Goal: Task Accomplishment & Management: Manage account settings

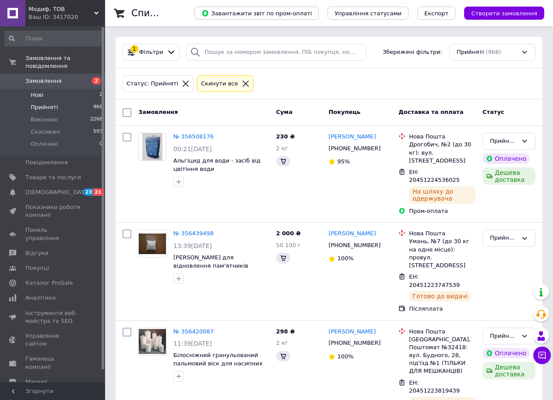
click at [35, 91] on span "Нові" at bounding box center [37, 95] width 13 height 8
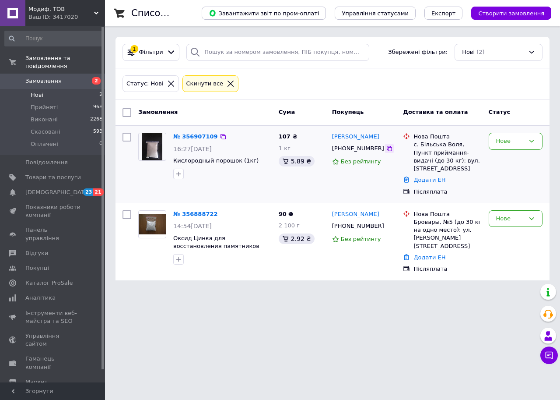
click at [386, 149] on icon at bounding box center [389, 148] width 7 height 7
click at [521, 138] on div "Нове" at bounding box center [510, 141] width 28 height 9
click at [520, 158] on li "Прийнято" at bounding box center [515, 159] width 53 height 16
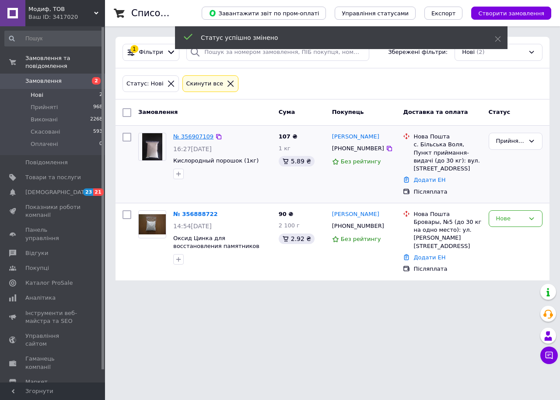
click at [201, 139] on link "№ 356907109" at bounding box center [193, 136] width 40 height 7
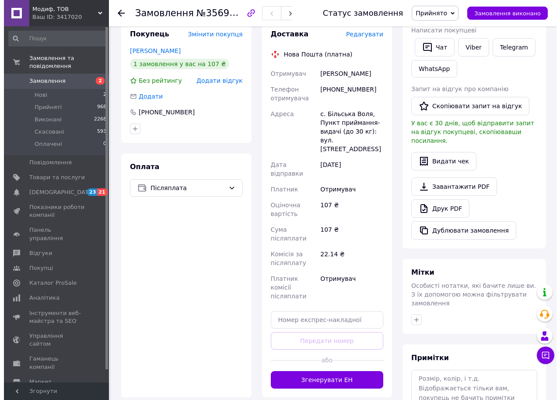
scroll to position [44, 0]
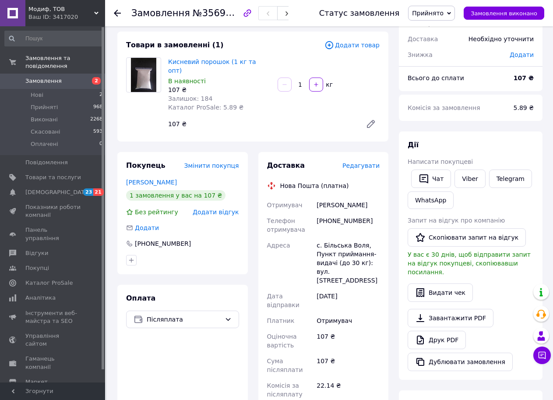
click at [370, 162] on span "Редагувати" at bounding box center [360, 165] width 37 height 7
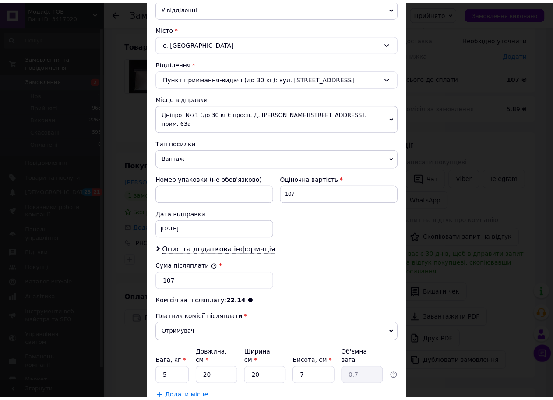
scroll to position [268, 0]
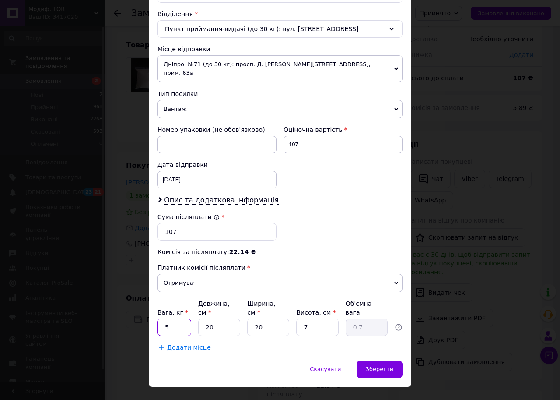
drag, startPoint x: 185, startPoint y: 306, endPoint x: 152, endPoint y: 317, distance: 34.6
click at [152, 317] on div "Спосіб доставки Нова Пошта (платна) Платник Отримувач Відправник Прізвище отрим…" at bounding box center [280, 74] width 263 height 571
type input "1"
click at [380, 366] on span "Зберегти" at bounding box center [380, 369] width 28 height 7
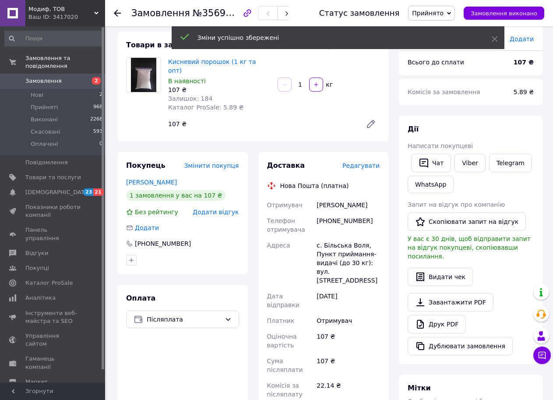
scroll to position [306, 0]
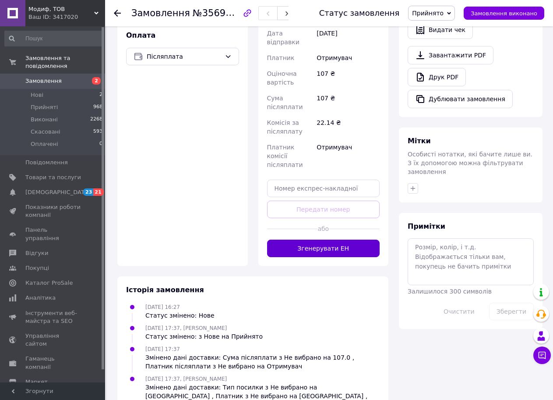
click at [368, 239] on button "Згенерувати ЕН" at bounding box center [323, 248] width 113 height 18
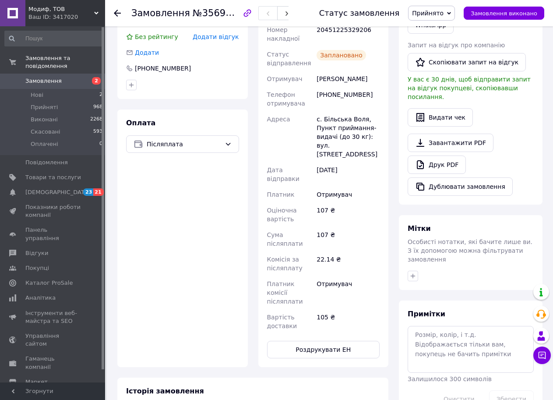
scroll to position [44, 0]
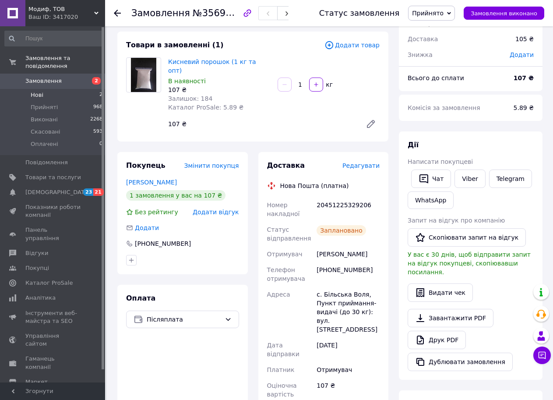
click at [35, 91] on span "Нові" at bounding box center [37, 95] width 13 height 8
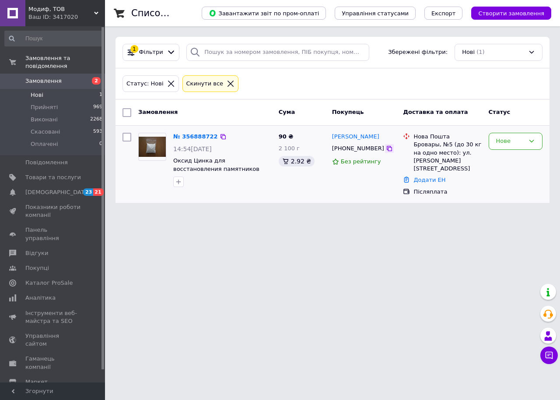
click at [386, 147] on icon at bounding box center [389, 148] width 7 height 7
click at [284, 213] on html "Модиф, ТОВ Ваш ID: 3417020 Сайт Модиф, ТОВ Кабінет покупця Перевірити стан сист…" at bounding box center [280, 106] width 560 height 213
click at [528, 145] on div "Нове" at bounding box center [516, 141] width 54 height 17
click at [513, 161] on li "Прийнято" at bounding box center [515, 159] width 53 height 16
